Goal: Information Seeking & Learning: Learn about a topic

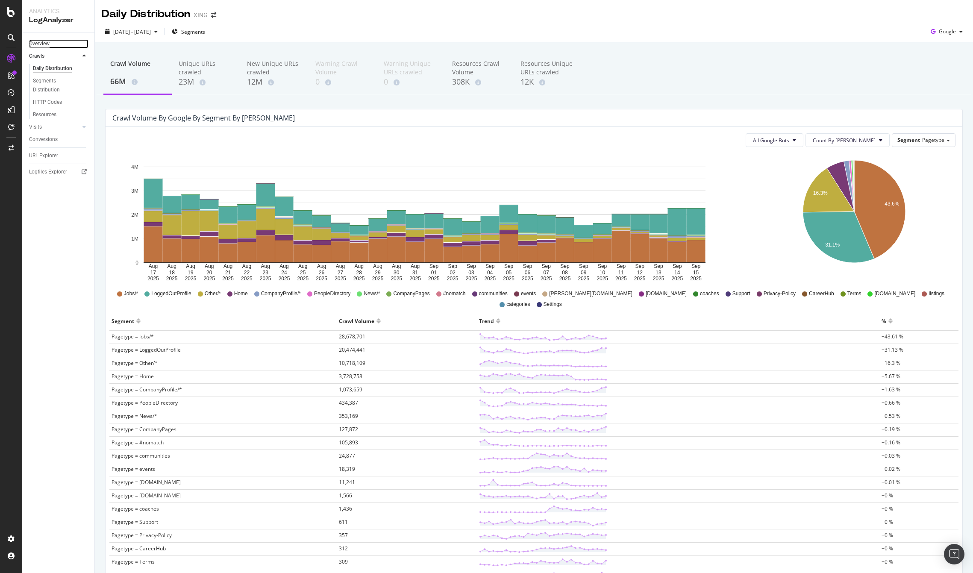
click at [38, 41] on div "Overview" at bounding box center [39, 43] width 21 height 9
click at [607, 32] on span "Google" at bounding box center [947, 31] width 17 height 7
click at [607, 79] on span "OpenAI" at bounding box center [947, 80] width 32 height 8
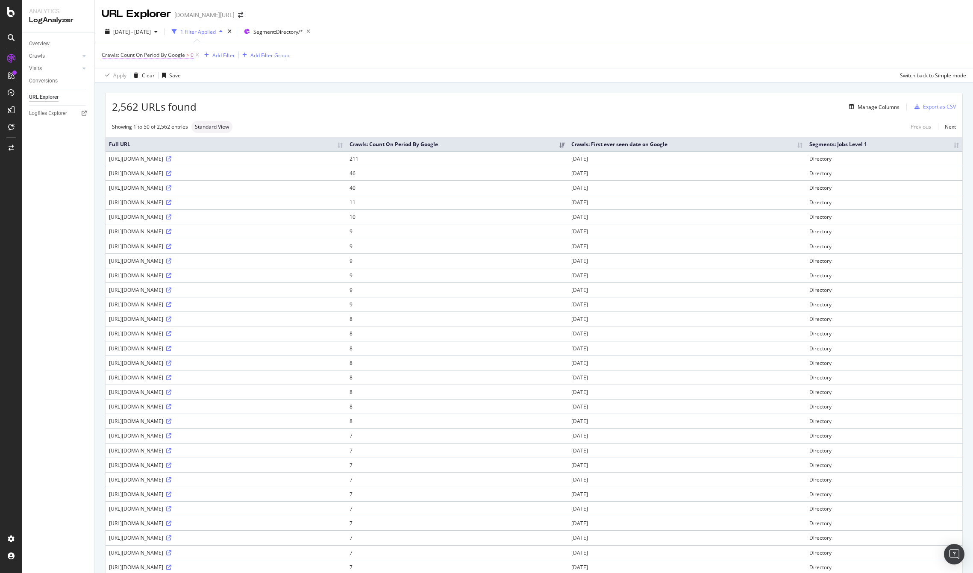
click at [186, 55] on span ">" at bounding box center [187, 54] width 3 height 7
click at [136, 88] on span "Greater than" at bounding box center [124, 88] width 31 height 7
click at [124, 109] on span "Equal to" at bounding box center [122, 106] width 19 height 7
click at [196, 120] on div "Apply" at bounding box center [196, 122] width 13 height 7
